Goal: Task Accomplishment & Management: Manage account settings

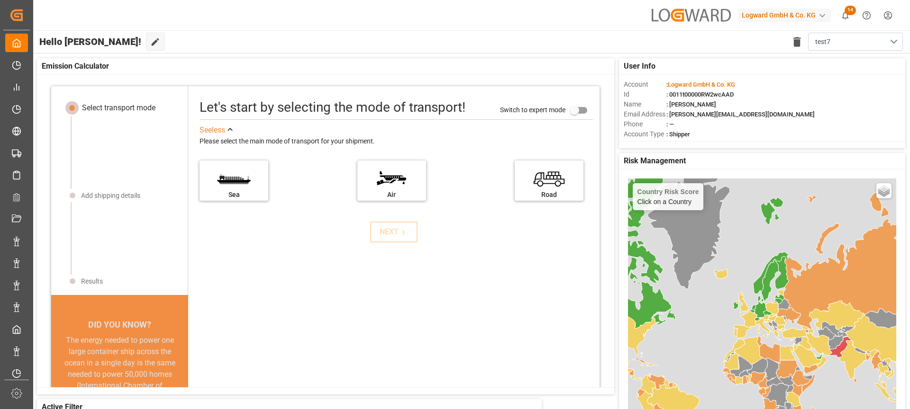
click at [662, 16] on div "Logward GmbH & Co. KG" at bounding box center [784, 16] width 93 height 14
type input "evonik us"
click at [662, 60] on div "EU Evonik US EvonikUS-4XPF" at bounding box center [786, 64] width 162 height 21
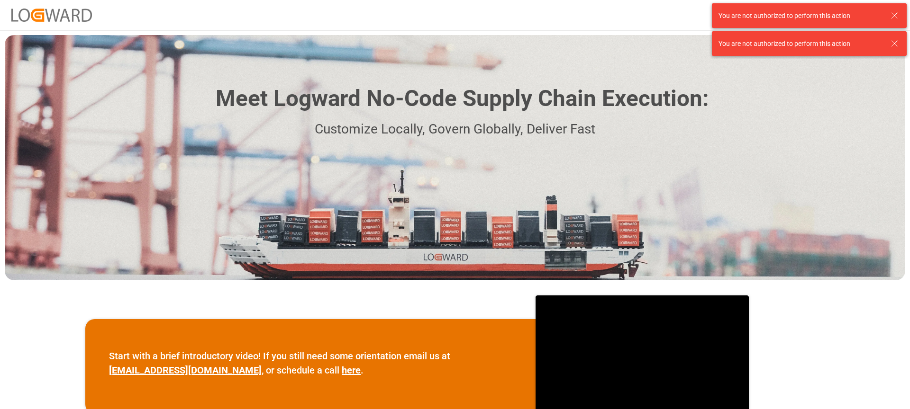
click at [889, 18] on icon at bounding box center [893, 15] width 11 height 11
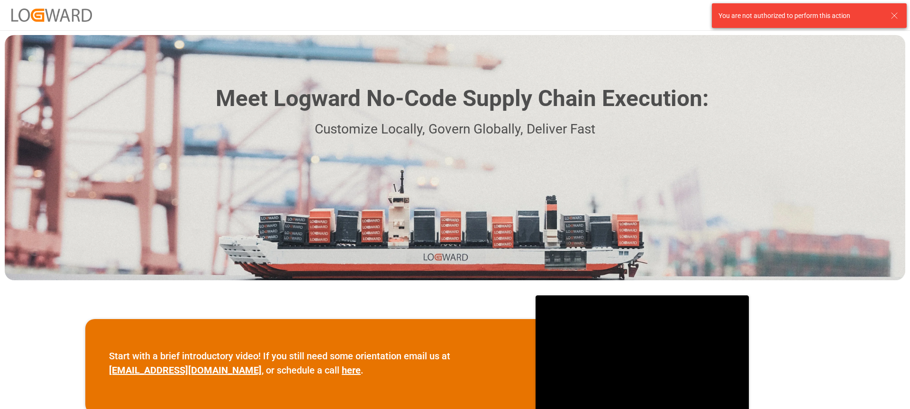
click at [889, 18] on icon at bounding box center [893, 15] width 11 height 11
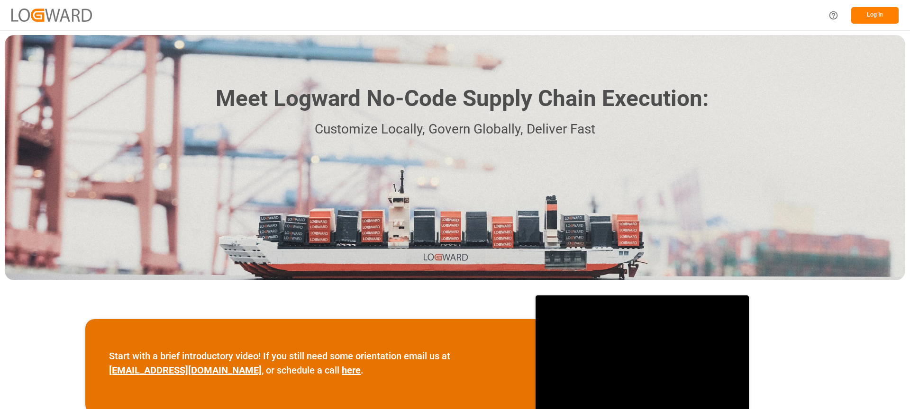
click at [873, 15] on button "Log In" at bounding box center [874, 15] width 47 height 17
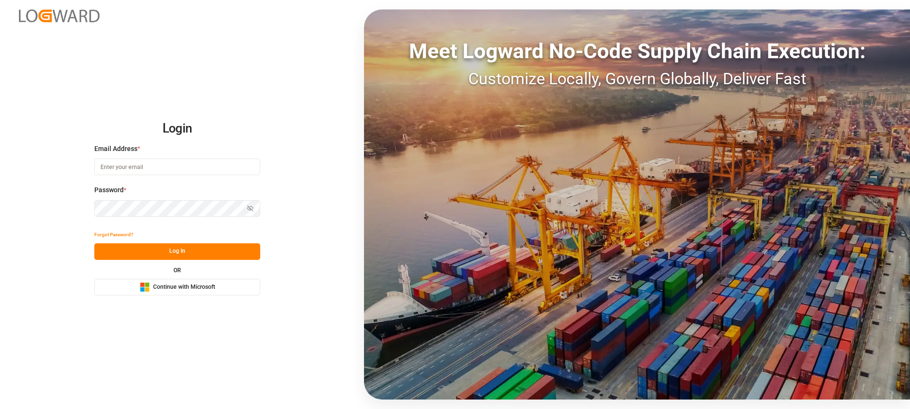
click at [141, 169] on input at bounding box center [177, 167] width 166 height 17
click at [324, 129] on div "Login Email Address * Password * Show password Forgot Password? Log In OR Micro…" at bounding box center [455, 204] width 910 height 409
click at [185, 283] on span "Continue with Microsoft" at bounding box center [184, 287] width 62 height 9
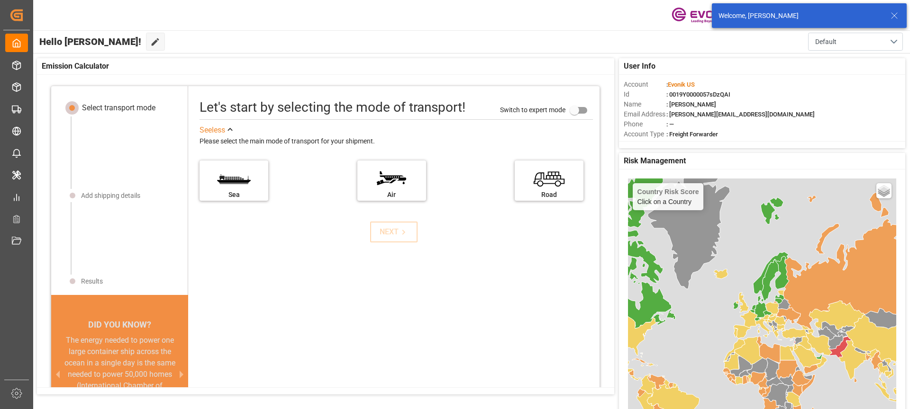
click at [897, 15] on icon at bounding box center [893, 15] width 11 height 11
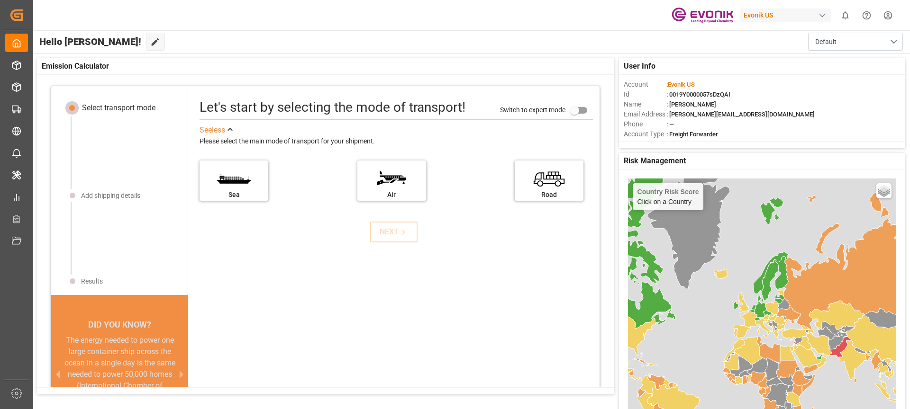
click at [787, 18] on div "Evonik US" at bounding box center [785, 16] width 91 height 14
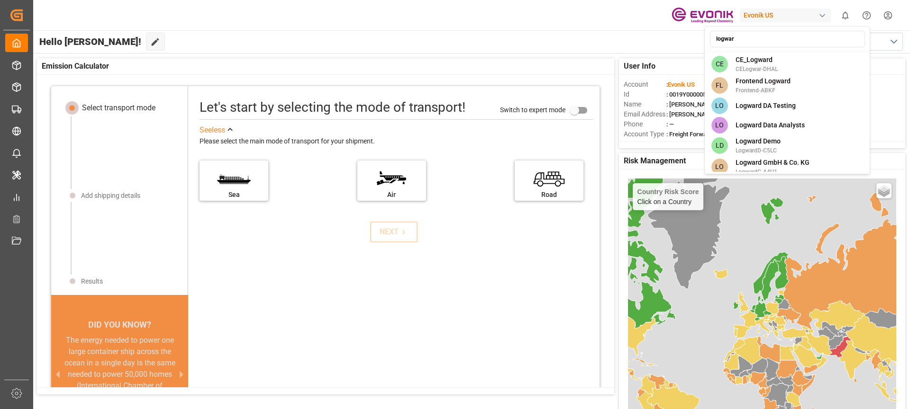
type input "logward"
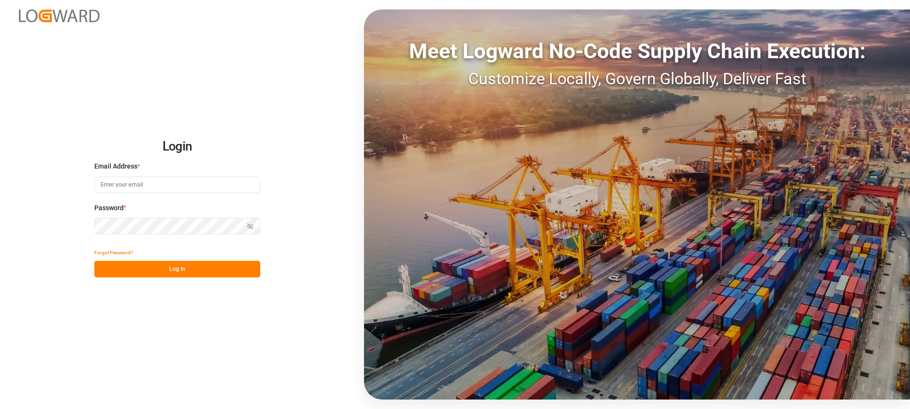
type input "vikash.mishra@logward.com"
click at [289, 135] on div "Login Email Address * vikash.mishra@logward.com Password * Show password Forgot…" at bounding box center [455, 204] width 910 height 409
click at [181, 281] on div "Login Email Address * vikash.mishra@logward.com Password * Show password Forgot…" at bounding box center [455, 204] width 910 height 409
click at [186, 271] on button "Log In" at bounding box center [177, 269] width 166 height 17
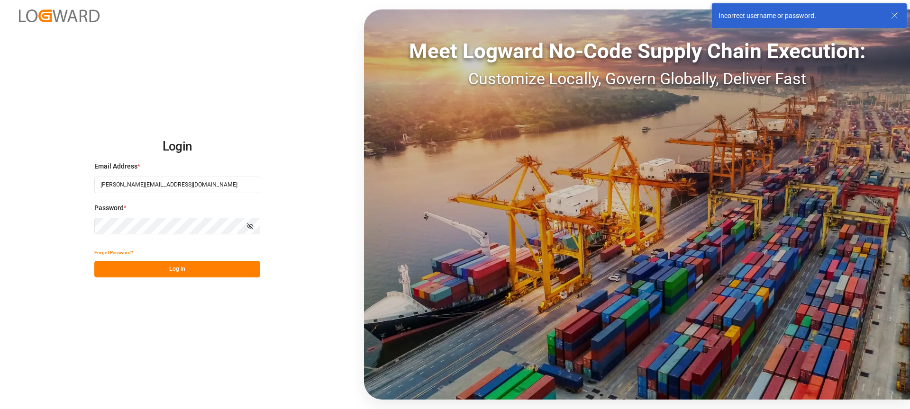
click at [893, 14] on icon at bounding box center [893, 15] width 11 height 11
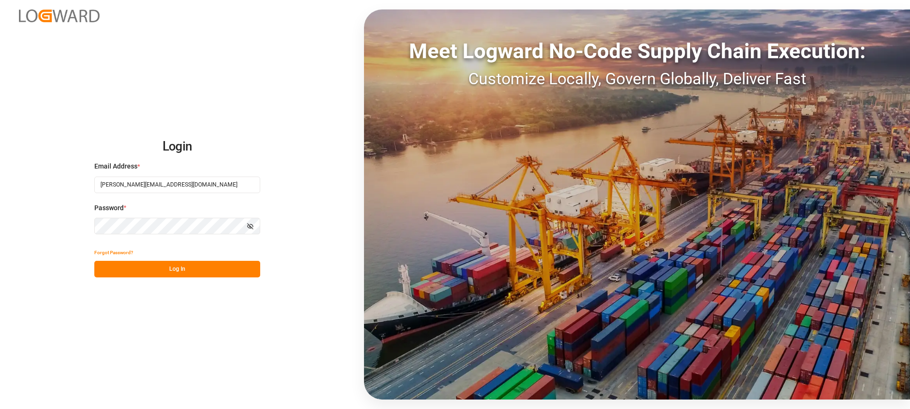
click at [274, 91] on div "Login Email Address * vikash.mishra@logward.com Password * Show password Forgot…" at bounding box center [455, 204] width 910 height 409
click at [187, 270] on button "Log In" at bounding box center [177, 269] width 166 height 17
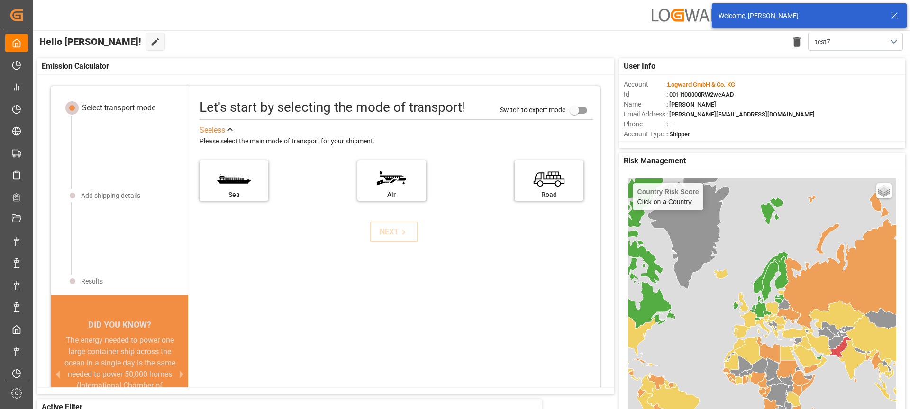
click at [893, 12] on icon at bounding box center [893, 15] width 11 height 11
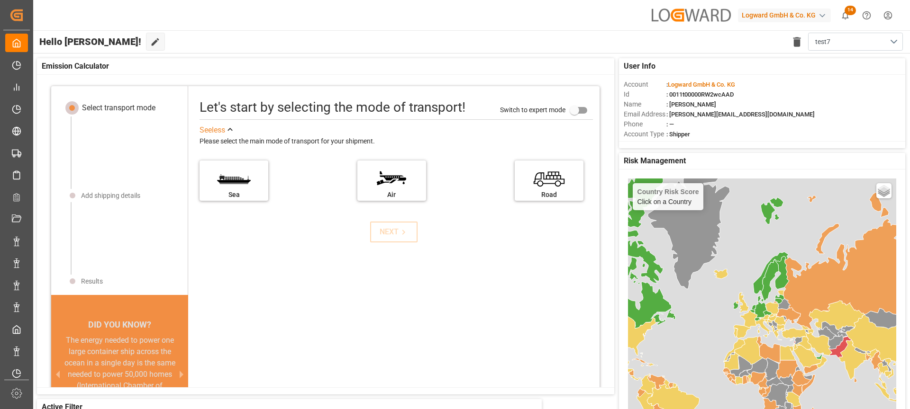
click at [808, 17] on div "Logward GmbH & Co. KG" at bounding box center [784, 16] width 93 height 14
type input "jims"
click at [784, 64] on div "JI JIMS" at bounding box center [786, 63] width 162 height 19
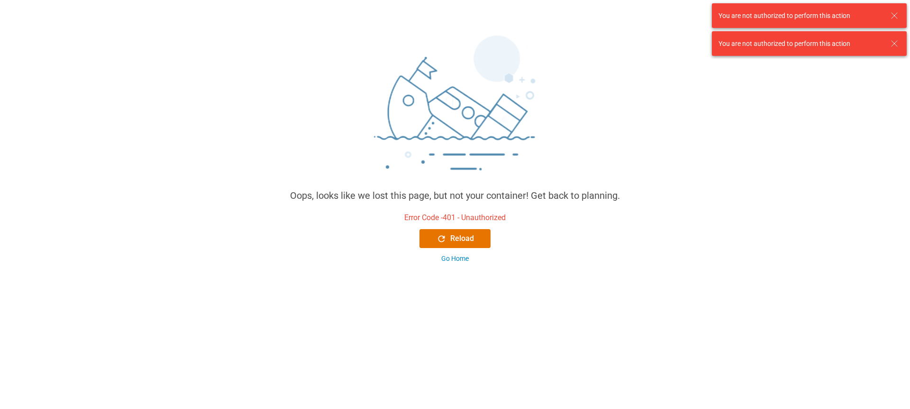
click at [893, 13] on icon at bounding box center [893, 15] width 11 height 11
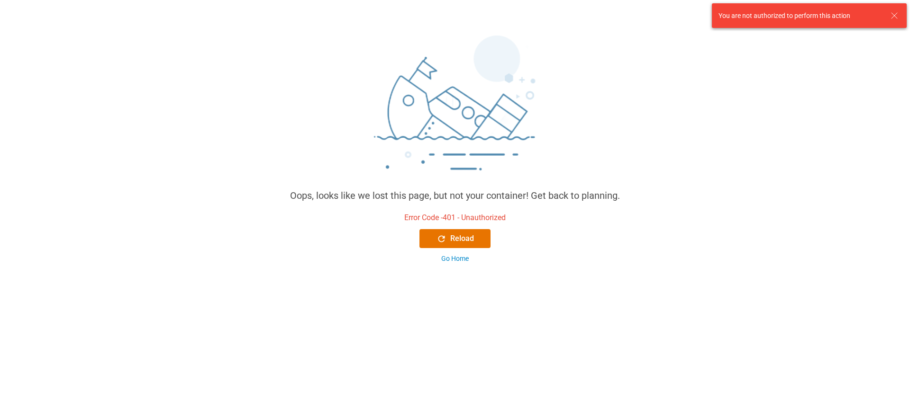
click at [893, 13] on icon at bounding box center [893, 15] width 11 height 11
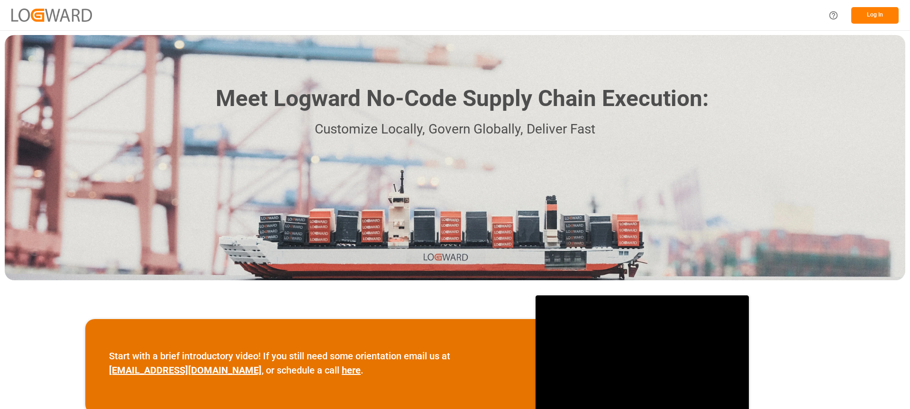
click at [868, 18] on button "Log In" at bounding box center [874, 15] width 47 height 17
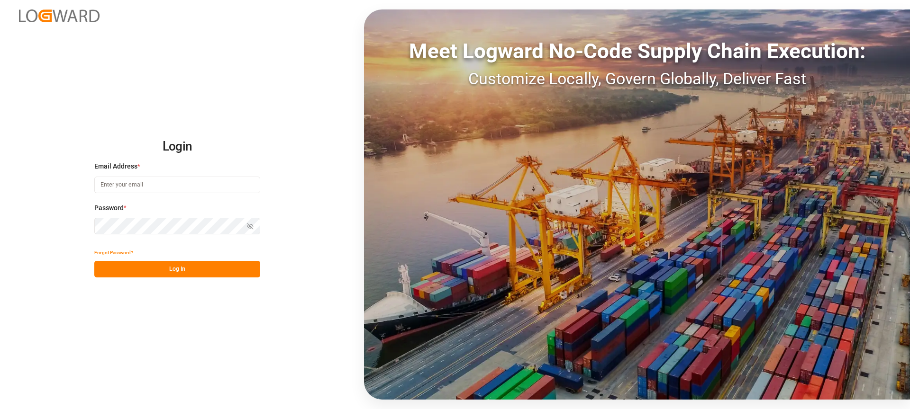
type input "[PERSON_NAME][EMAIL_ADDRESS][DOMAIN_NAME]"
click at [72, 299] on div "Login Email Address * vikash.mishra@logward.com Password * Show password Passwo…" at bounding box center [455, 204] width 910 height 409
click at [232, 110] on div "Login Email Address * vikash.mishra@logward.com Password * Show password Forgot…" at bounding box center [455, 204] width 910 height 409
click at [191, 266] on button "Log In" at bounding box center [177, 269] width 166 height 17
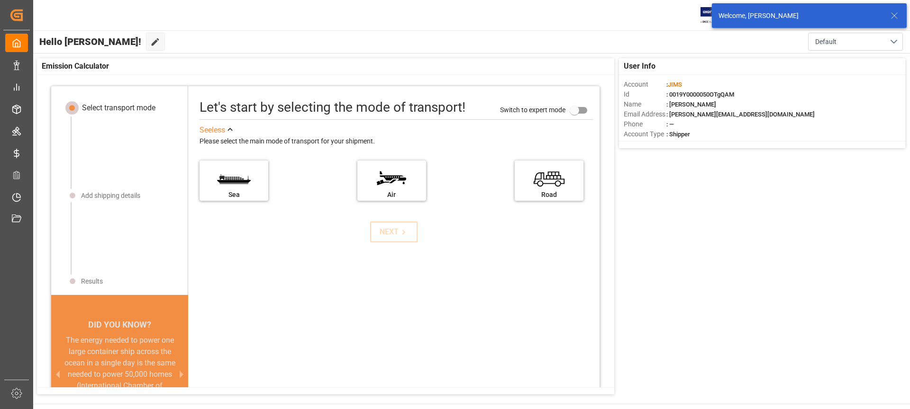
click at [896, 15] on icon at bounding box center [893, 15] width 11 height 11
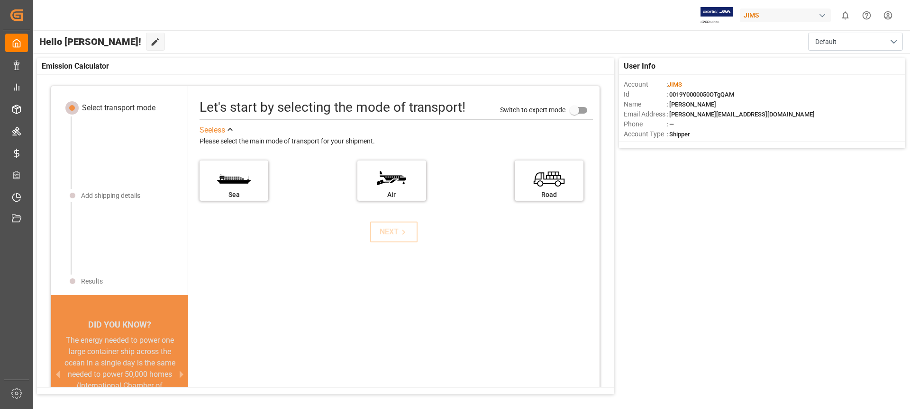
click at [814, 18] on div "JIMS" at bounding box center [785, 16] width 91 height 14
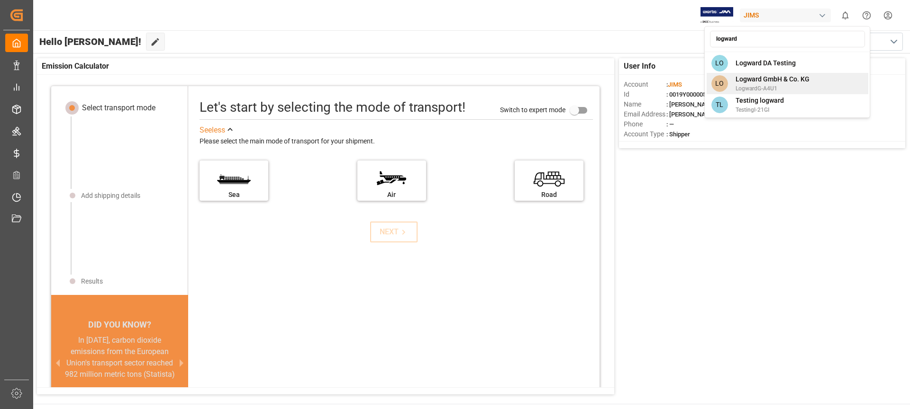
type input "logward"
click at [817, 80] on div "LO Logward GmbH & Co. KG LogwardG-A4U1" at bounding box center [787, 83] width 162 height 21
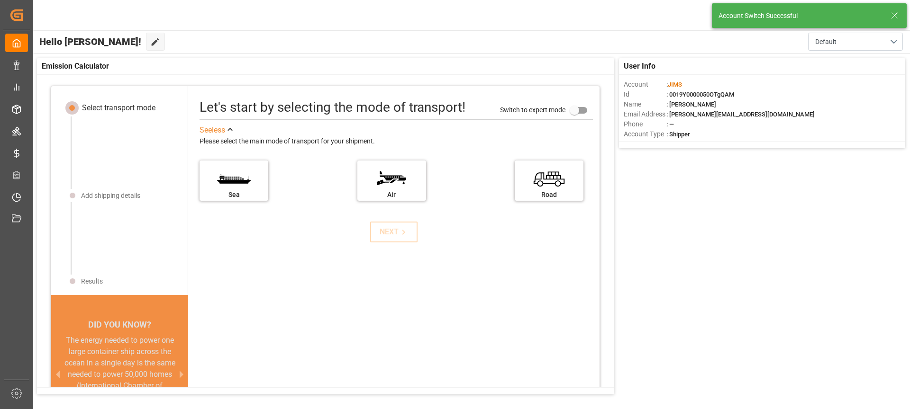
click at [601, 10] on div "JIMS 0 Notifications Only show unread All Watching Mark all categories read No …" at bounding box center [468, 15] width 883 height 30
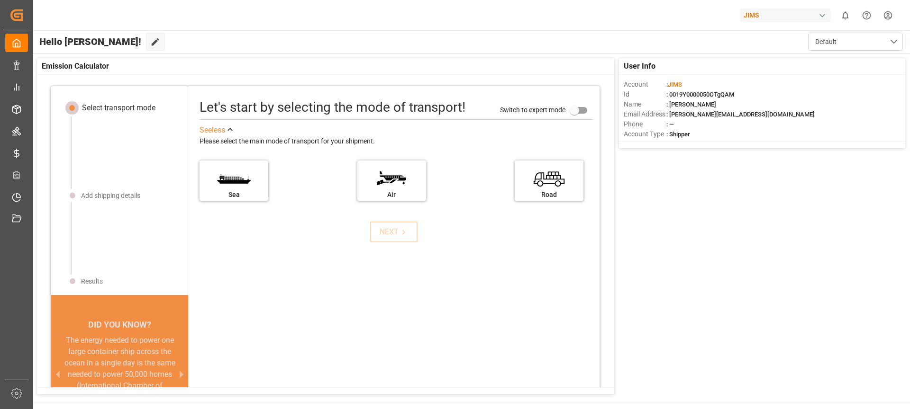
click at [697, 21] on div at bounding box center [693, 15] width 80 height 17
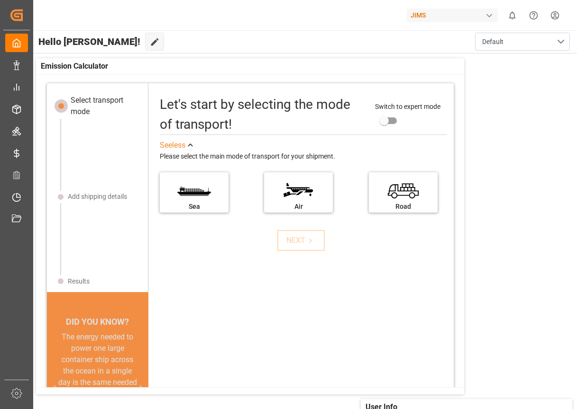
click at [490, 12] on div "button" at bounding box center [488, 15] width 9 height 9
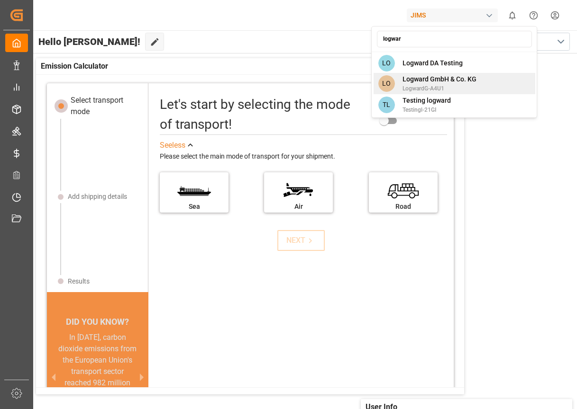
type input "logwar"
click at [451, 81] on span "Logward GmbH & Co. KG" at bounding box center [439, 79] width 74 height 10
